Goal: Task Accomplishment & Management: Manage account settings

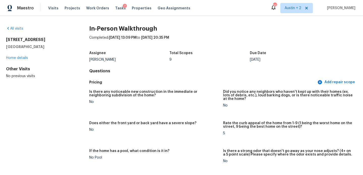
scroll to position [1665, 0]
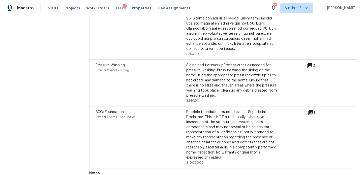
click at [115, 10] on span "Tasks" at bounding box center [120, 8] width 11 height 4
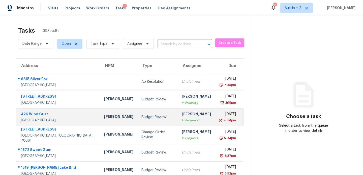
click at [138, 123] on td "Budget Review" at bounding box center [158, 117] width 40 height 18
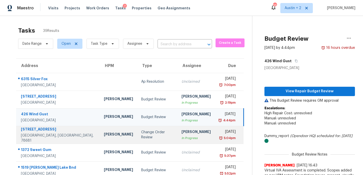
click at [137, 137] on td "Change Order Review" at bounding box center [157, 135] width 40 height 18
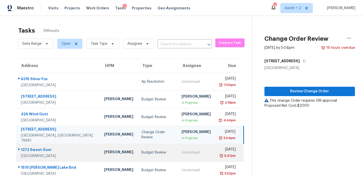
click at [178, 155] on td "Unclaimed" at bounding box center [196, 152] width 37 height 18
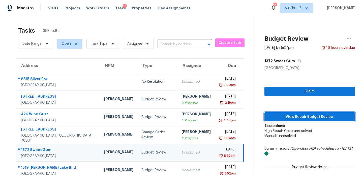
click at [301, 115] on span "View Repair Budget Review" at bounding box center [310, 117] width 83 height 6
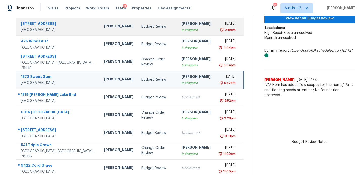
scroll to position [78, 0]
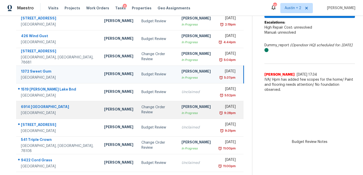
click at [142, 108] on div "Change Order Review" at bounding box center [158, 109] width 32 height 10
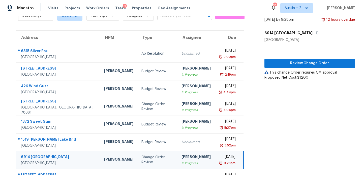
scroll to position [27, 0]
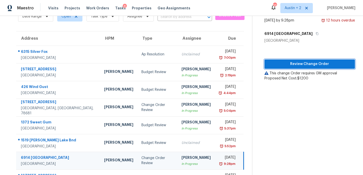
click at [286, 64] on span "Review Change Order" at bounding box center [310, 64] width 83 height 6
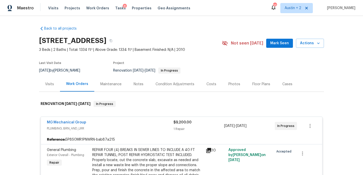
click at [275, 43] on span "Mark Seen" at bounding box center [279, 43] width 19 height 6
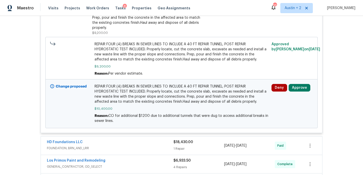
scroll to position [153, 0]
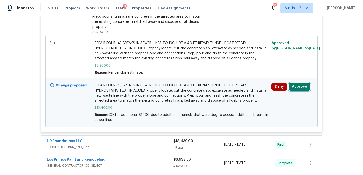
click at [301, 88] on button "Approve" at bounding box center [300, 87] width 22 height 8
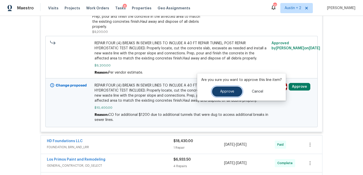
click at [218, 89] on button "Approve" at bounding box center [227, 91] width 30 height 10
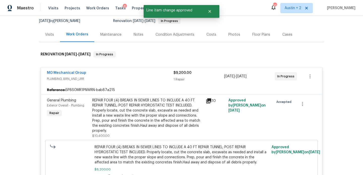
scroll to position [0, 0]
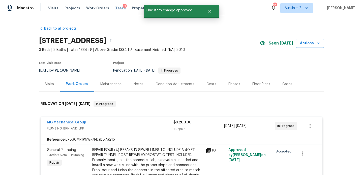
click at [115, 9] on span "Tasks" at bounding box center [120, 8] width 11 height 4
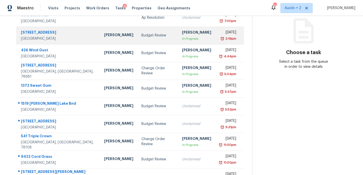
scroll to position [88, 0]
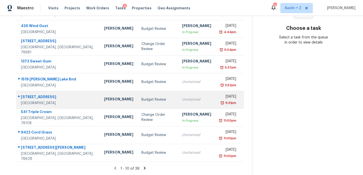
click at [142, 98] on div "Budget Review" at bounding box center [158, 99] width 32 height 5
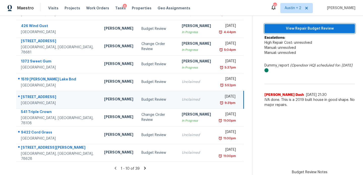
click at [289, 30] on span "View Repair Budget Review" at bounding box center [310, 28] width 83 height 6
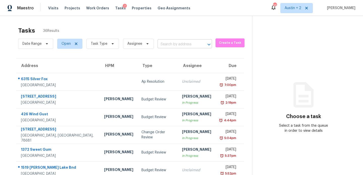
click at [178, 44] on input "text" at bounding box center [178, 44] width 40 height 8
type input "[PERSON_NAME]"
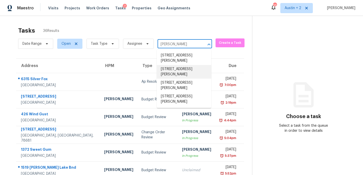
scroll to position [5, 0]
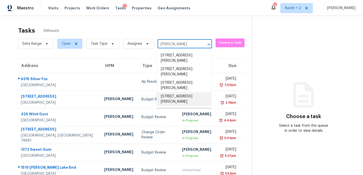
click at [190, 106] on li "[STREET_ADDRESS][PERSON_NAME]" at bounding box center [184, 99] width 55 height 14
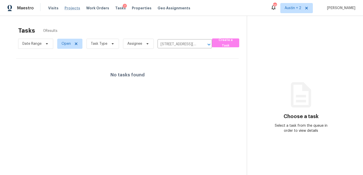
click at [70, 10] on span "Projects" at bounding box center [73, 8] width 16 height 5
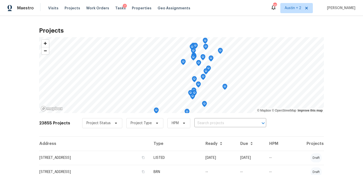
click at [206, 123] on input "text" at bounding box center [224, 123] width 58 height 8
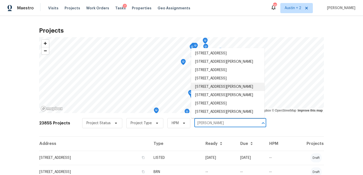
scroll to position [158, 0]
type input "harry"
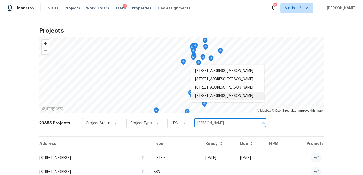
click at [219, 100] on li "3831 Harry Wurzbach Rd Bldg 16, San Antonio, TX 78209" at bounding box center [227, 96] width 73 height 8
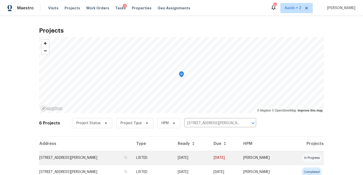
click at [73, 156] on td "3831 Harry Wurzbach Rd Bldg 16, San Antonio, TX 78209" at bounding box center [85, 157] width 93 height 14
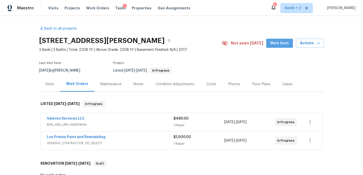
click at [278, 43] on span "Mark Seen" at bounding box center [279, 43] width 19 height 6
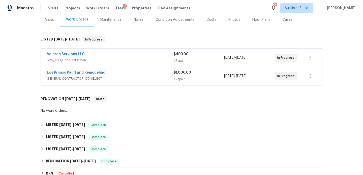
scroll to position [98, 0]
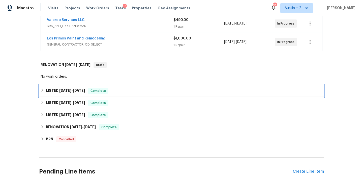
click at [135, 93] on div "LISTED 7/29/25 - 8/4/25 Complete" at bounding box center [182, 91] width 282 height 6
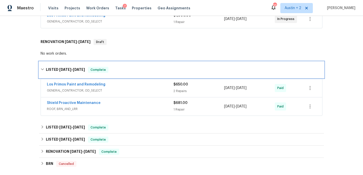
scroll to position [122, 0]
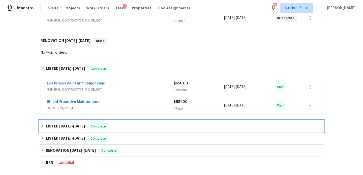
click at [142, 123] on div "LISTED 7/8/25 - 7/15/25 Complete" at bounding box center [181, 126] width 285 height 12
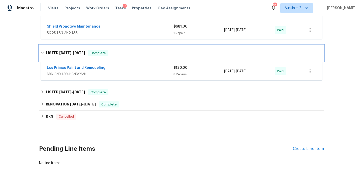
scroll to position [197, 0]
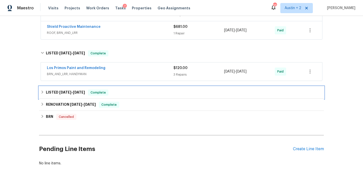
click at [155, 95] on div "LISTED 1/20/25 - 4/28/25 Complete" at bounding box center [182, 92] width 282 height 6
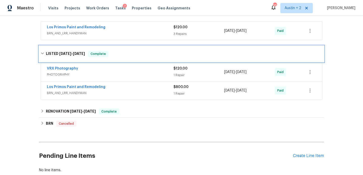
scroll to position [238, 0]
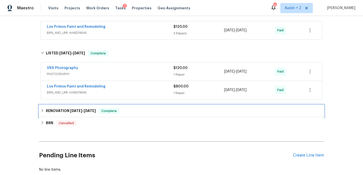
click at [152, 112] on div "RENOVATION 10/30/24 - 10/31/24 Complete" at bounding box center [182, 111] width 282 height 6
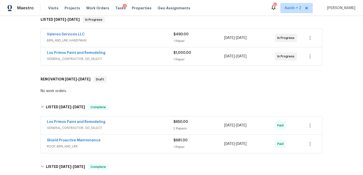
scroll to position [0, 0]
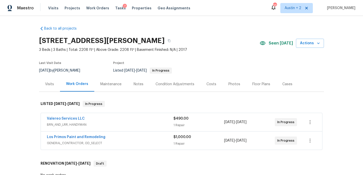
click at [49, 84] on div "Visits" at bounding box center [49, 84] width 9 height 5
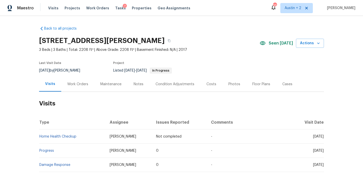
scroll to position [255, 0]
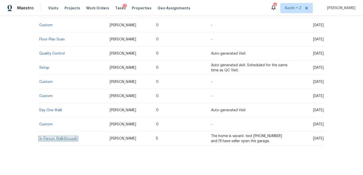
click at [58, 137] on link "In-Person Walkthrough" at bounding box center [58, 139] width 38 height 4
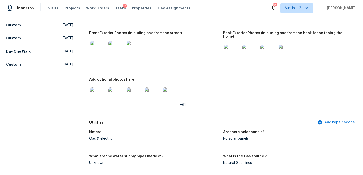
scroll to position [232, 0]
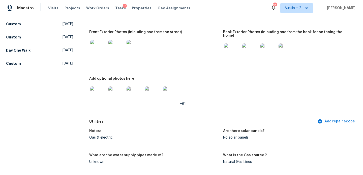
click at [98, 49] on img at bounding box center [98, 48] width 16 height 16
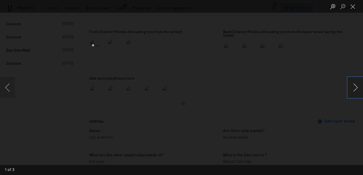
click at [356, 88] on button "Next image" at bounding box center [355, 87] width 15 height 20
click at [2, 86] on button "Previous image" at bounding box center [7, 87] width 15 height 20
click at [357, 90] on button "Next image" at bounding box center [355, 87] width 15 height 20
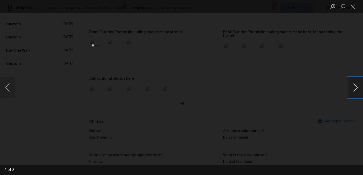
click at [357, 91] on button "Next image" at bounding box center [355, 87] width 15 height 20
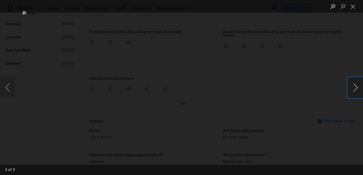
click at [357, 91] on button "Next image" at bounding box center [355, 87] width 15 height 20
click at [353, 8] on button "Close lightbox" at bounding box center [353, 6] width 10 height 9
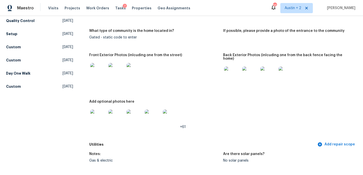
scroll to position [208, 0]
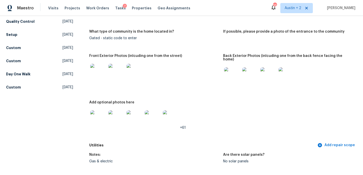
click at [97, 68] on img at bounding box center [98, 72] width 16 height 16
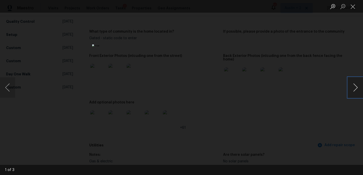
click at [356, 87] on button "Next image" at bounding box center [355, 87] width 15 height 20
click at [351, 7] on button "Close lightbox" at bounding box center [353, 6] width 10 height 9
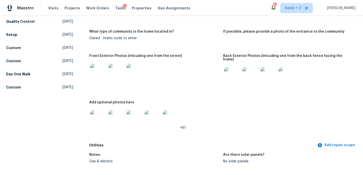
click at [237, 71] on img at bounding box center [232, 75] width 16 height 16
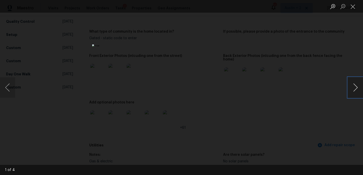
click at [355, 88] on button "Next image" at bounding box center [355, 87] width 15 height 20
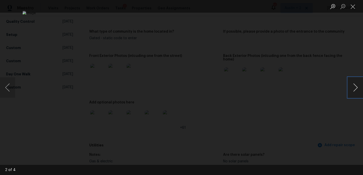
click at [355, 88] on button "Next image" at bounding box center [355, 87] width 15 height 20
click at [353, 4] on button "Close lightbox" at bounding box center [353, 6] width 10 height 9
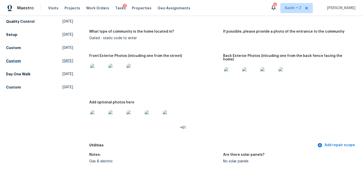
scroll to position [0, 0]
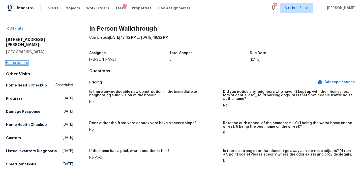
click at [9, 61] on link "Home details" at bounding box center [17, 63] width 22 height 4
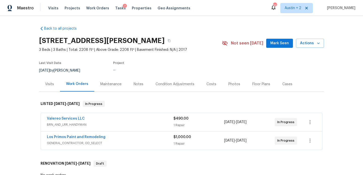
scroll to position [151, 0]
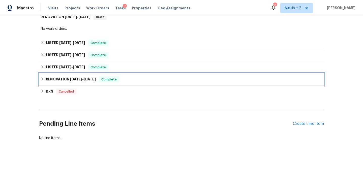
click at [160, 83] on div "RENOVATION 10/30/24 - 10/31/24 Complete" at bounding box center [181, 79] width 285 height 12
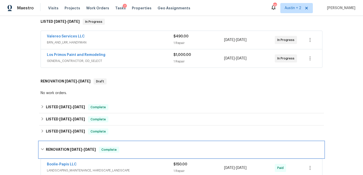
scroll to position [81, 0]
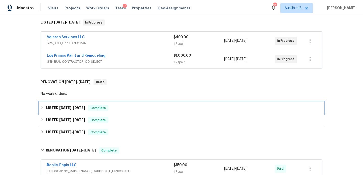
click at [153, 108] on div "LISTED 7/29/25 - 8/4/25 Complete" at bounding box center [181, 108] width 285 height 12
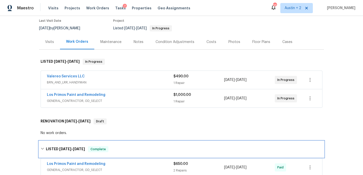
scroll to position [0, 0]
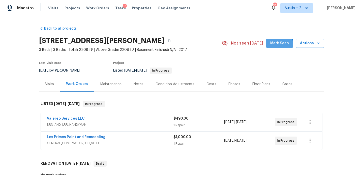
click at [282, 46] on span "Mark Seen" at bounding box center [279, 43] width 19 height 6
click at [11, 61] on div "Back to all projects 3831 Harry Wurzbach Rd Bldg 16, San Antonio, TX 78209 3 Be…" at bounding box center [181, 95] width 363 height 159
click at [117, 8] on span "Tasks" at bounding box center [120, 8] width 11 height 4
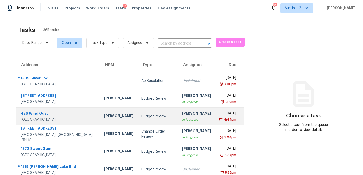
scroll to position [1, 0]
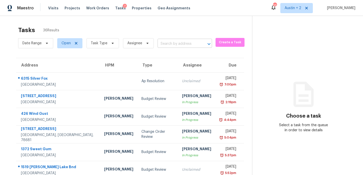
click at [182, 43] on input "text" at bounding box center [178, 44] width 40 height 8
type input "338 per"
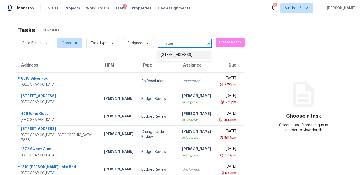
click at [187, 55] on li "338 Perch Mdw, San Antonio, TX 78253" at bounding box center [184, 55] width 55 height 8
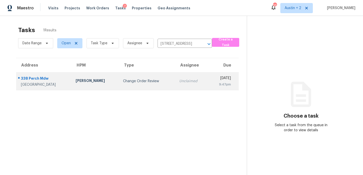
click at [50, 86] on div "San Antonio, TX, 78253" at bounding box center [44, 84] width 47 height 5
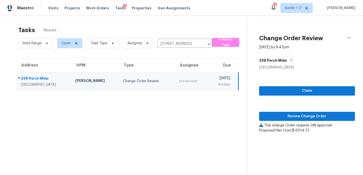
click at [37, 77] on div "338 Perch Mdw" at bounding box center [44, 79] width 46 height 6
click at [286, 91] on span "Claim" at bounding box center [307, 91] width 88 height 6
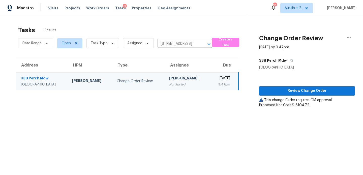
click at [38, 76] on div "338 Perch Mdw" at bounding box center [42, 78] width 43 height 6
click at [38, 78] on div "338 Perch Mdw" at bounding box center [42, 78] width 43 height 6
click at [201, 43] on icon "Clear" at bounding box center [202, 43] width 5 height 5
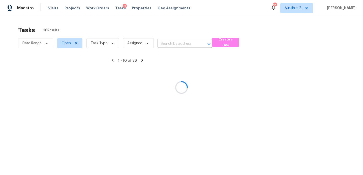
click at [173, 45] on div at bounding box center [181, 87] width 363 height 175
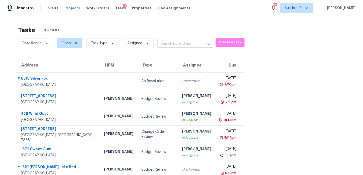
click at [69, 7] on span "Projects" at bounding box center [73, 8] width 16 height 5
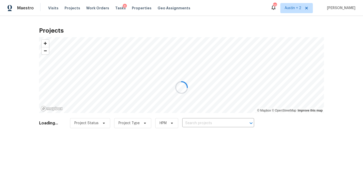
click at [193, 122] on div at bounding box center [181, 87] width 363 height 175
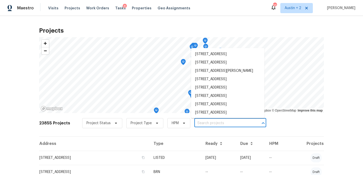
click at [197, 123] on input "text" at bounding box center [224, 123] width 58 height 8
paste input "338 Perch Mdw, San Antonio, TX 78253"
type input "338 Perch Mdw, San Antonio, TX 78253"
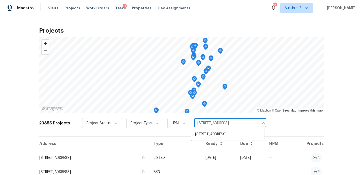
scroll to position [0, 9]
click at [214, 135] on li "338 Perch Mdw, San Antonio, TX 78253" at bounding box center [227, 134] width 73 height 8
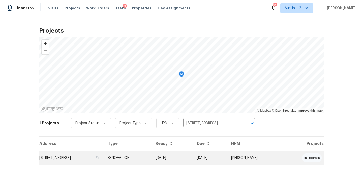
click at [76, 156] on td "338 Perch Mdw, San Antonio, TX 78253" at bounding box center [71, 157] width 65 height 14
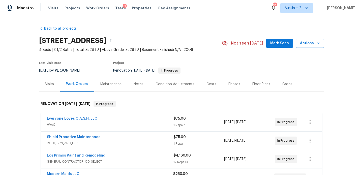
click at [279, 44] on span "Mark Seen" at bounding box center [279, 43] width 19 height 6
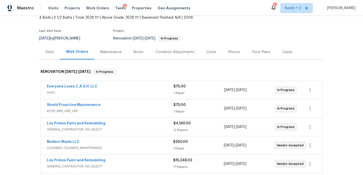
scroll to position [31, 0]
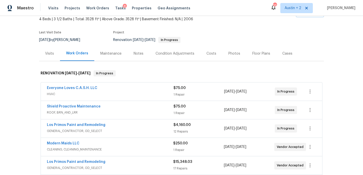
click at [209, 52] on div "Costs" at bounding box center [212, 53] width 10 height 5
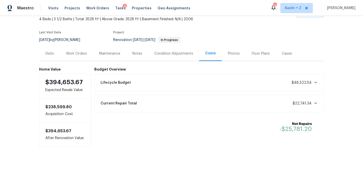
click at [171, 55] on div "Condition Adjustments" at bounding box center [173, 53] width 39 height 5
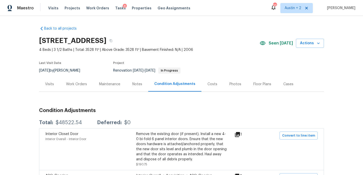
click at [50, 85] on div "Visits" at bounding box center [49, 84] width 9 height 5
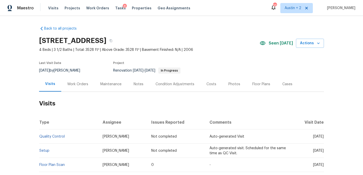
click at [139, 85] on div "Notes" at bounding box center [139, 84] width 10 height 5
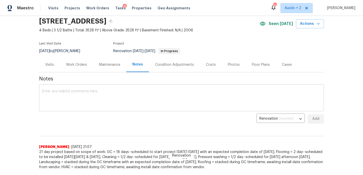
scroll to position [16, 0]
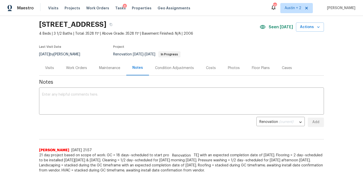
click at [208, 65] on div "Costs" at bounding box center [211, 67] width 22 height 15
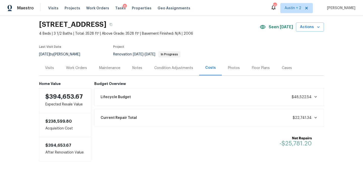
click at [170, 95] on div "Lifecycle Budget $48,522.54" at bounding box center [210, 96] width 224 height 11
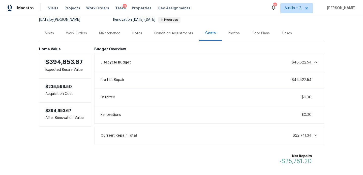
scroll to position [50, 0]
click at [141, 31] on div "Notes" at bounding box center [137, 33] width 10 height 5
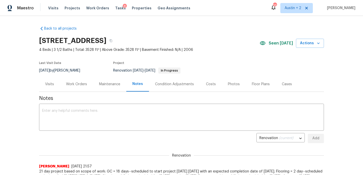
click at [71, 83] on div "Work Orders" at bounding box center [76, 84] width 21 height 5
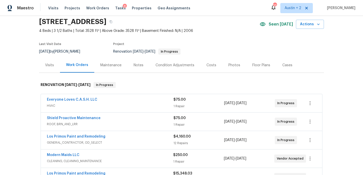
scroll to position [18, 0]
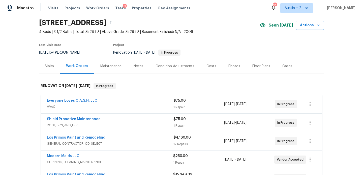
click at [140, 69] on div "Notes" at bounding box center [139, 66] width 22 height 15
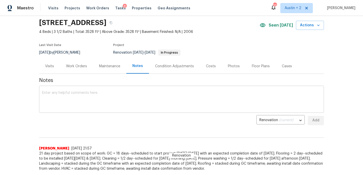
click at [124, 94] on textarea at bounding box center [181, 100] width 279 height 18
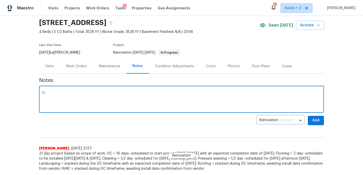
type textarea "Di"
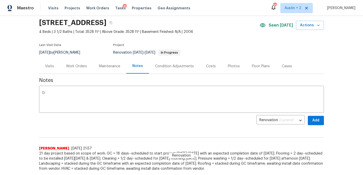
click at [76, 68] on div "Work Orders" at bounding box center [76, 66] width 21 height 5
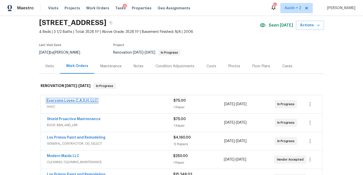
click at [92, 101] on link "Everyone Loves C.A.S.H. LLC" at bounding box center [72, 101] width 50 height 4
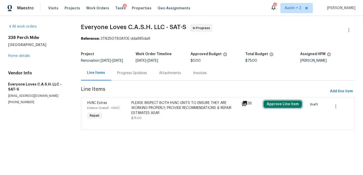
click at [281, 102] on button "Approve Line Item" at bounding box center [283, 104] width 39 height 8
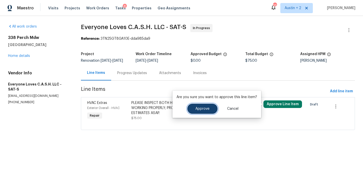
click at [209, 108] on button "Approve" at bounding box center [202, 108] width 30 height 10
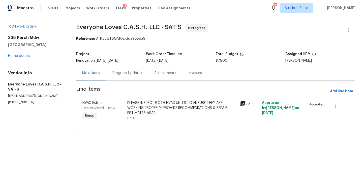
click at [121, 73] on div "Progress Updates" at bounding box center [128, 72] width 30 height 5
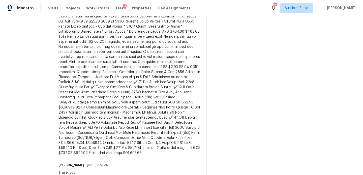
scroll to position [206, 0]
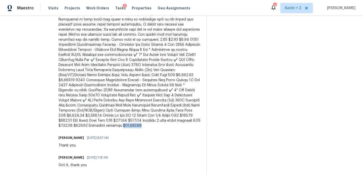
drag, startPoint x: 187, startPoint y: 126, endPoint x: 169, endPoint y: 126, distance: 17.7
click at [169, 126] on div at bounding box center [130, 55] width 142 height 146
copy div "$10,708.00"
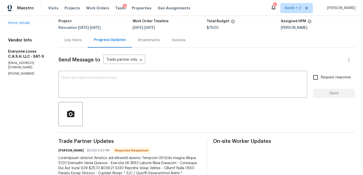
scroll to position [0, 0]
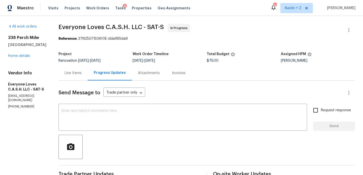
click at [82, 74] on div "Line Items" at bounding box center [73, 72] width 17 height 5
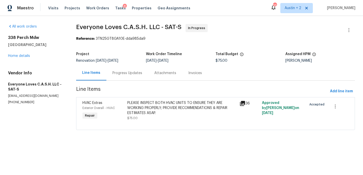
click at [146, 103] on div "PLEASE INSPECT BOTH HVAC UNITS TO ENSURE THEY ARE WORKING PROPERLY; PROVIDE REC…" at bounding box center [181, 107] width 109 height 15
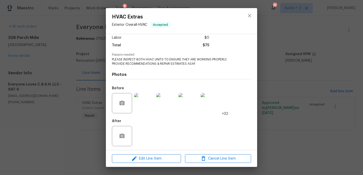
scroll to position [36, 0]
click at [161, 156] on span "Edit Line Item" at bounding box center [147, 158] width 66 height 6
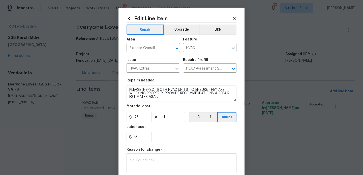
click at [155, 155] on div "x ​" at bounding box center [182, 163] width 110 height 19
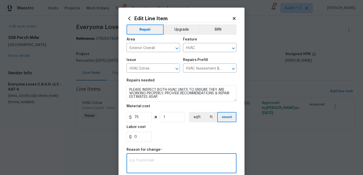
click at [233, 19] on icon at bounding box center [234, 18] width 3 height 3
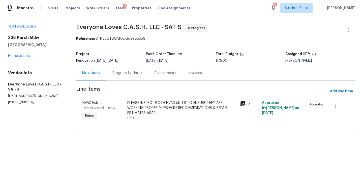
click at [24, 53] on div "338 Perch Mdw San Antonio, TX 78253 Home details" at bounding box center [36, 46] width 56 height 23
click at [24, 56] on link "Home details" at bounding box center [19, 56] width 22 height 4
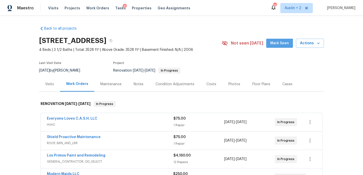
click at [279, 45] on span "Mark Seen" at bounding box center [279, 43] width 19 height 6
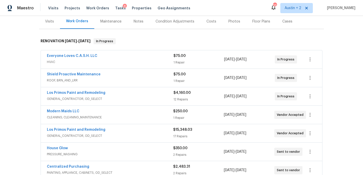
scroll to position [11, 0]
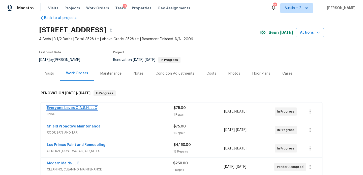
click at [82, 106] on link "Everyone Loves C.A.S.H. LLC" at bounding box center [72, 108] width 50 height 4
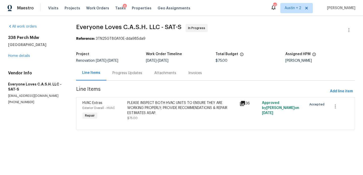
click at [123, 72] on div "Progress Updates" at bounding box center [128, 72] width 30 height 5
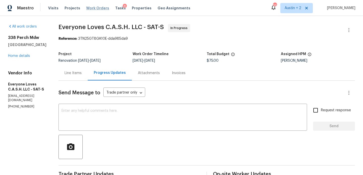
click at [92, 8] on span "Work Orders" at bounding box center [97, 8] width 23 height 5
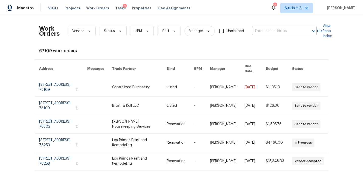
click at [273, 32] on input "text" at bounding box center [277, 31] width 50 height 8
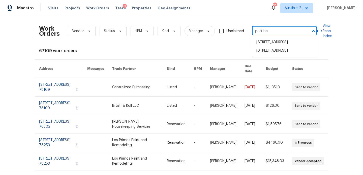
type input "port bay"
click at [272, 43] on li "[STREET_ADDRESS]" at bounding box center [285, 42] width 65 height 8
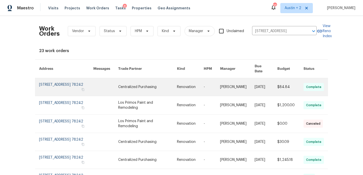
click at [66, 80] on link at bounding box center [66, 87] width 54 height 18
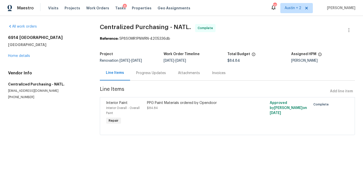
click at [17, 59] on div "All work orders 6914 Port Bay San Antonio, TX 78242 Home details Vendor Info Ce…" at bounding box center [48, 61] width 80 height 75
click at [20, 57] on link "Home details" at bounding box center [19, 56] width 22 height 4
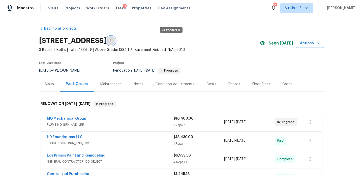
click at [113, 41] on icon "button" at bounding box center [111, 40] width 3 height 3
click at [209, 84] on div "Costs" at bounding box center [212, 84] width 10 height 5
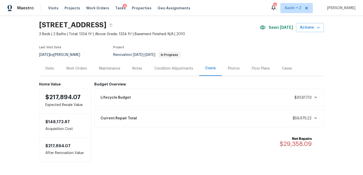
scroll to position [16, 0]
click at [113, 23] on icon "button" at bounding box center [111, 24] width 3 height 3
click at [77, 67] on div "Work Orders" at bounding box center [76, 68] width 21 height 5
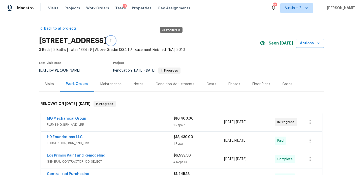
click at [112, 42] on icon "button" at bounding box center [111, 40] width 3 height 3
click at [55, 7] on span "Visits" at bounding box center [53, 8] width 10 height 5
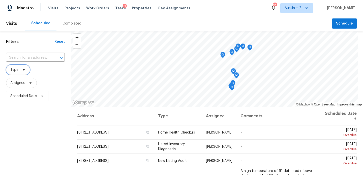
click at [21, 69] on span at bounding box center [23, 70] width 6 height 4
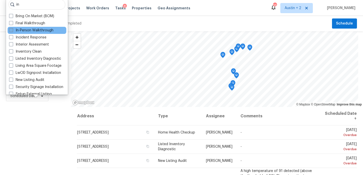
type input "in"
click at [24, 32] on label "In-Person Walkthrough" at bounding box center [31, 30] width 44 height 5
click at [12, 31] on input "In-Person Walkthrough" at bounding box center [10, 29] width 3 height 3
checkbox input "true"
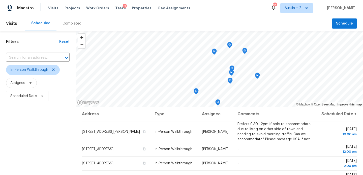
click at [38, 115] on div "Filters Reset ​ In-Person Walkthrough Assignee Scheduled Date" at bounding box center [38, 138] width 76 height 215
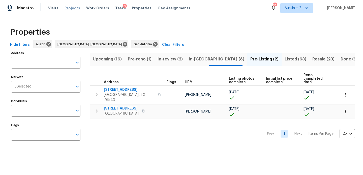
click at [70, 8] on span "Projects" at bounding box center [73, 8] width 16 height 5
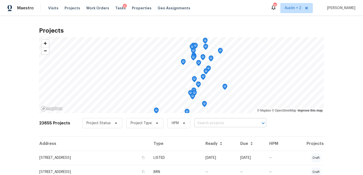
click at [205, 121] on input "text" at bounding box center [224, 123] width 58 height 8
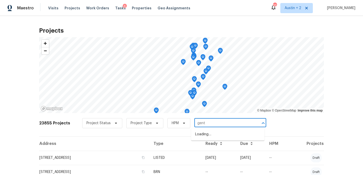
type input "gentl"
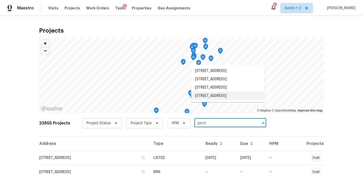
click at [214, 100] on li "[STREET_ADDRESS]" at bounding box center [227, 96] width 73 height 8
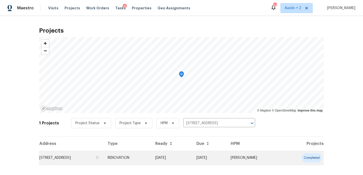
click at [76, 154] on td "3769 Gentle Winds Ln, Round Rock, TX 78681" at bounding box center [71, 157] width 65 height 14
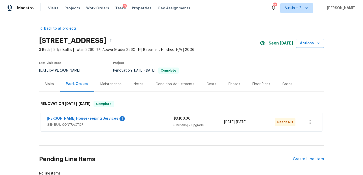
click at [209, 86] on div "Costs" at bounding box center [212, 84] width 10 height 5
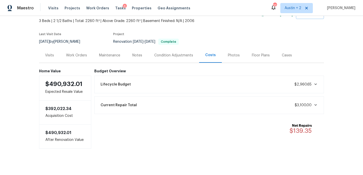
scroll to position [30, 0]
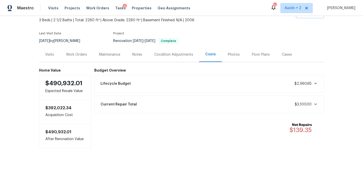
click at [172, 52] on div "Condition Adjustments" at bounding box center [173, 54] width 39 height 5
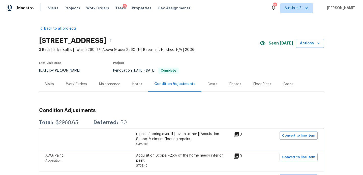
click at [209, 84] on div "Costs" at bounding box center [213, 84] width 10 height 5
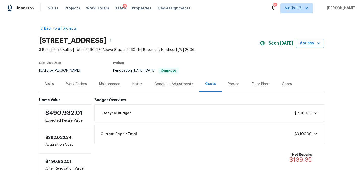
scroll to position [33, 0]
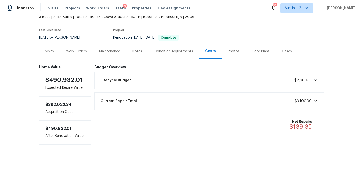
click at [73, 49] on div "Work Orders" at bounding box center [76, 51] width 21 height 5
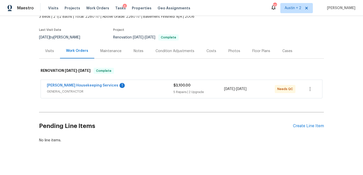
click at [127, 86] on div "Arelis Housekeeping Services 1" at bounding box center [110, 86] width 127 height 6
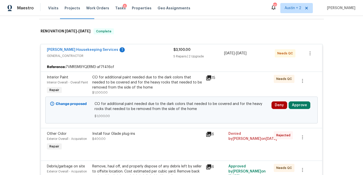
scroll to position [71, 0]
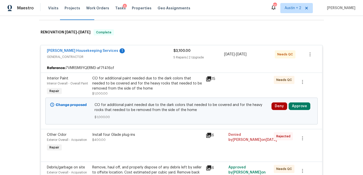
click at [140, 60] on div "Arelis Housekeeping Services 1 GENERAL_CONTRACTOR" at bounding box center [110, 54] width 127 height 12
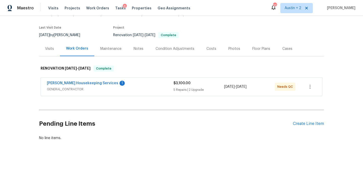
click at [112, 86] on div "Arelis Housekeeping Services 1" at bounding box center [110, 83] width 127 height 6
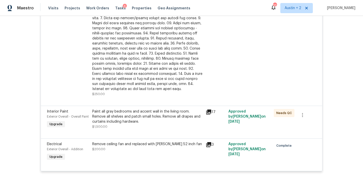
scroll to position [0, 0]
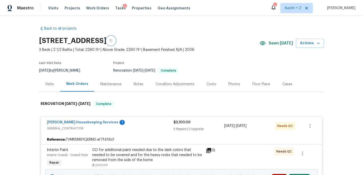
click at [113, 42] on icon "button" at bounding box center [111, 40] width 3 height 3
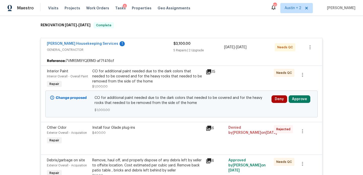
scroll to position [79, 0]
click at [298, 99] on button "Approve" at bounding box center [300, 99] width 22 height 8
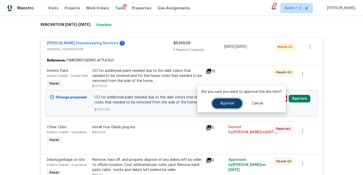
click at [231, 103] on span "Approve" at bounding box center [227, 103] width 14 height 4
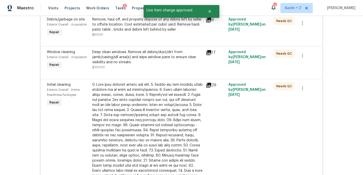
scroll to position [0, 0]
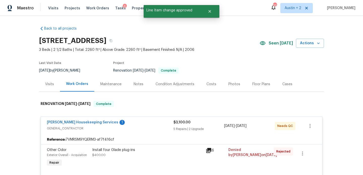
click at [137, 81] on div "Notes" at bounding box center [139, 83] width 22 height 15
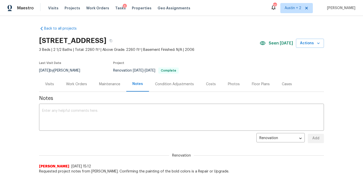
click at [49, 84] on div "Visits" at bounding box center [49, 84] width 9 height 5
